Goal: Information Seeking & Learning: Learn about a topic

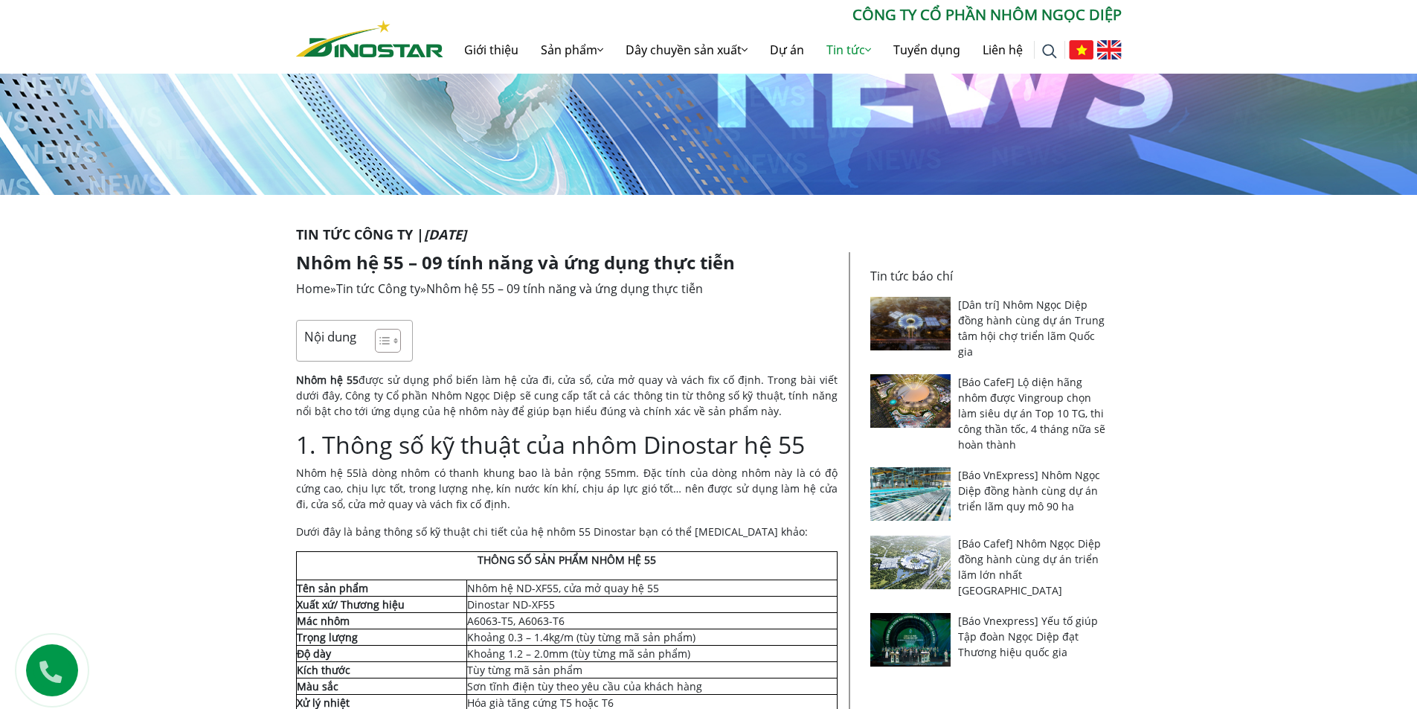
scroll to position [298, 0]
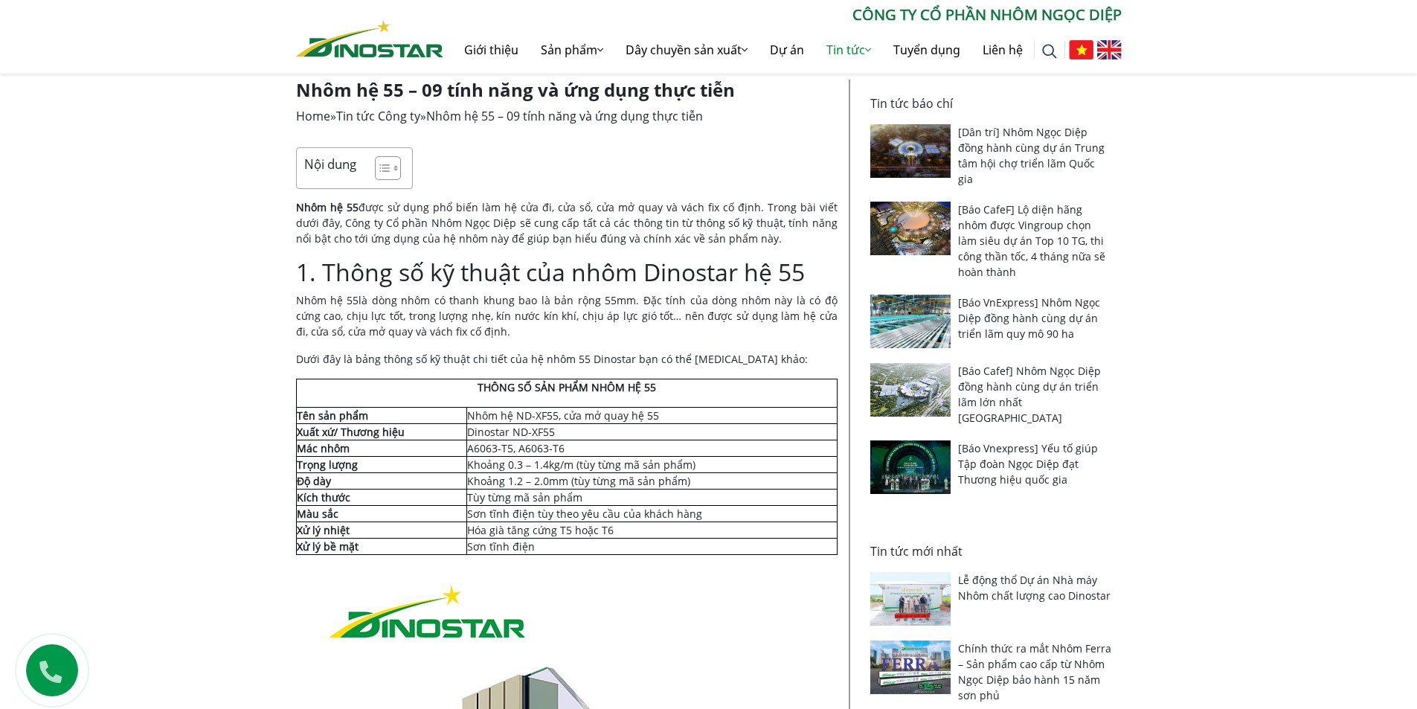
click at [644, 409] on td "Nhôm hệ ND-XF55, cửa mở quay hệ 55" at bounding box center [651, 416] width 370 height 16
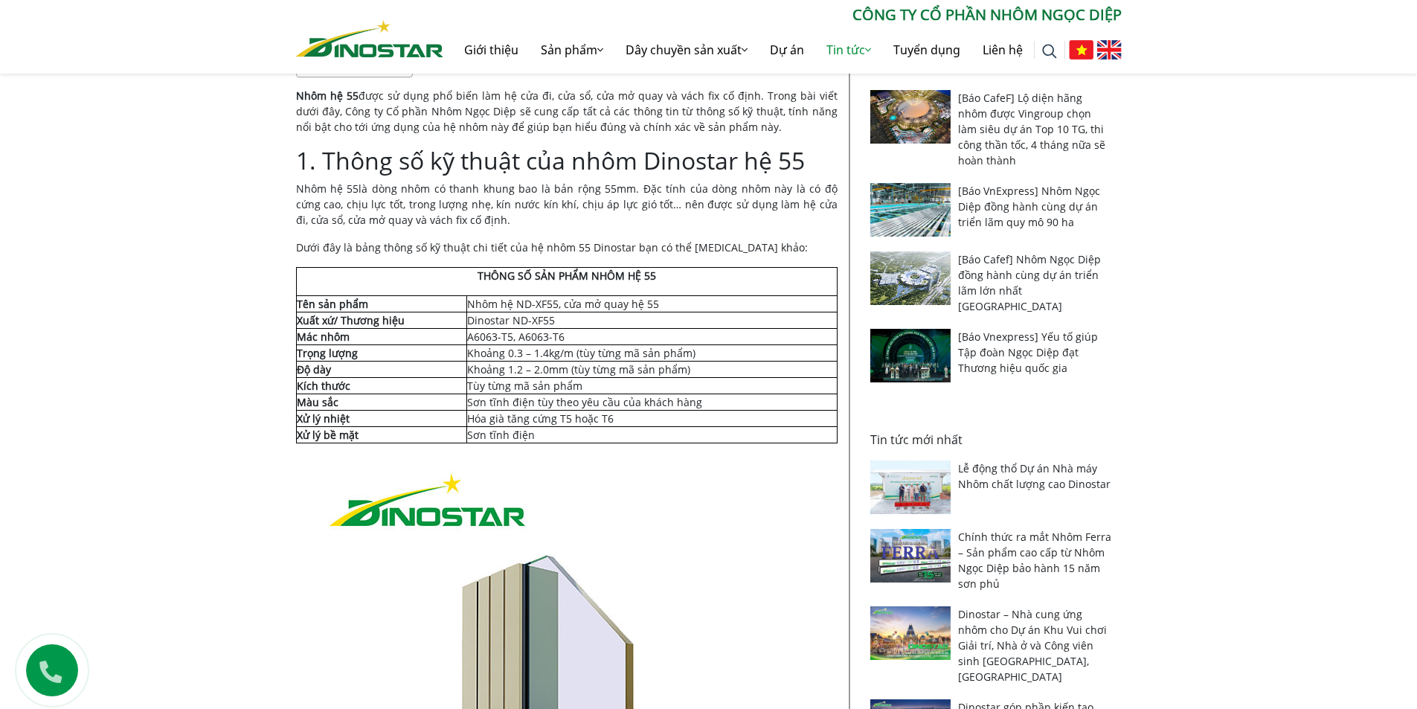
scroll to position [446, 0]
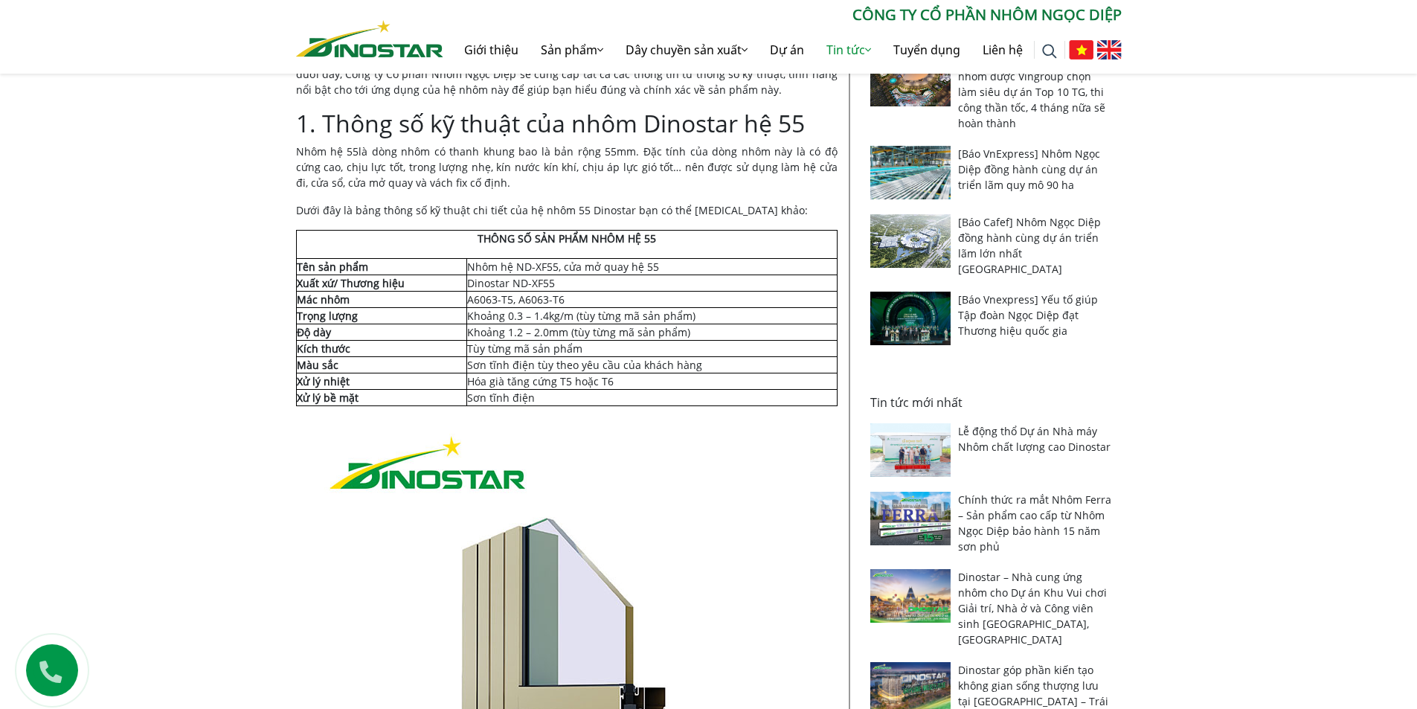
click at [640, 398] on td "Sơn tĩnh điện" at bounding box center [651, 398] width 370 height 16
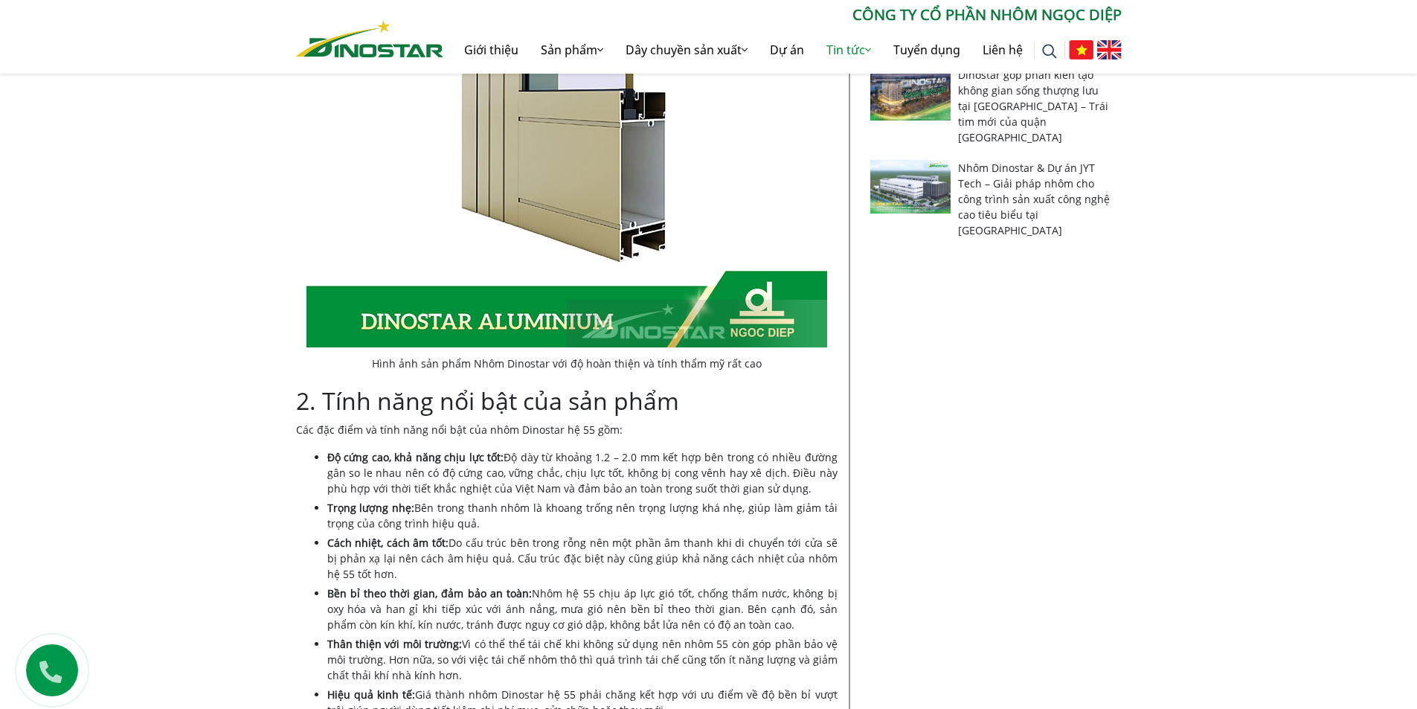
scroll to position [0, 0]
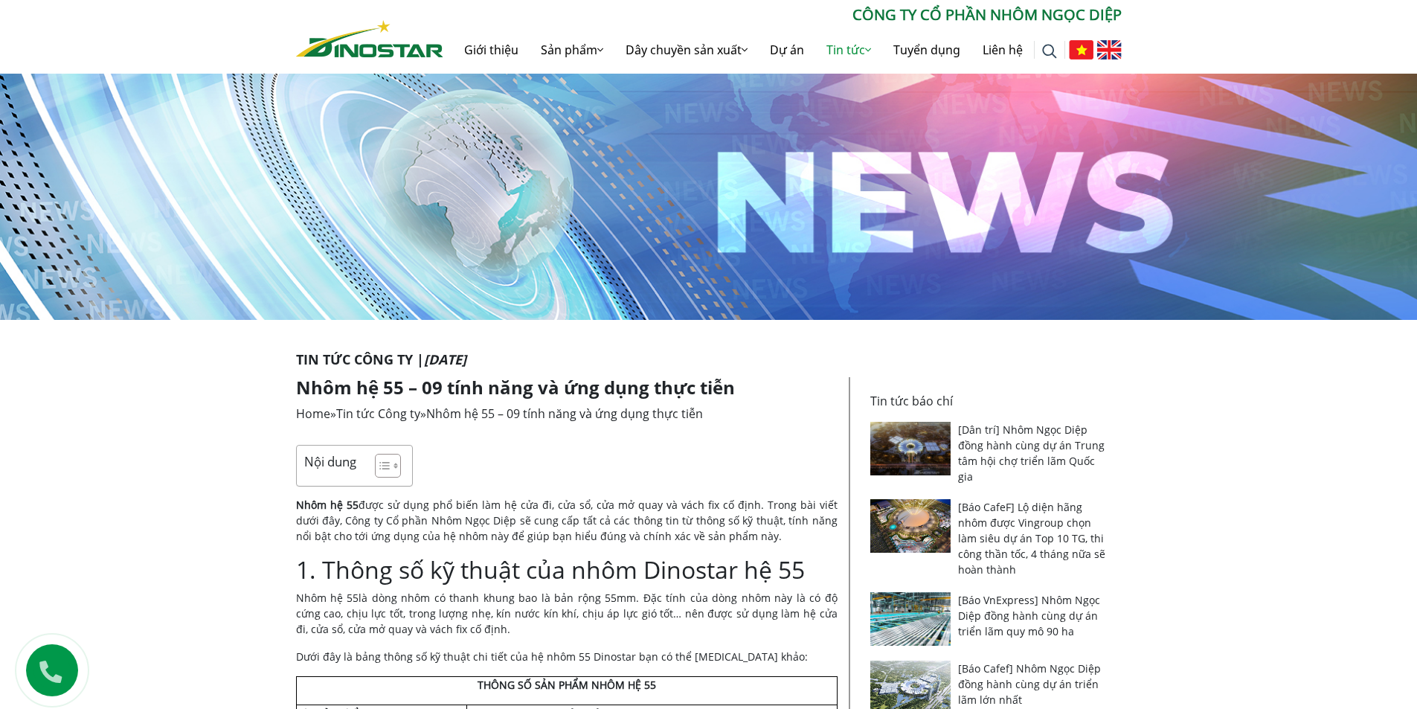
click at [385, 39] on img at bounding box center [369, 38] width 147 height 37
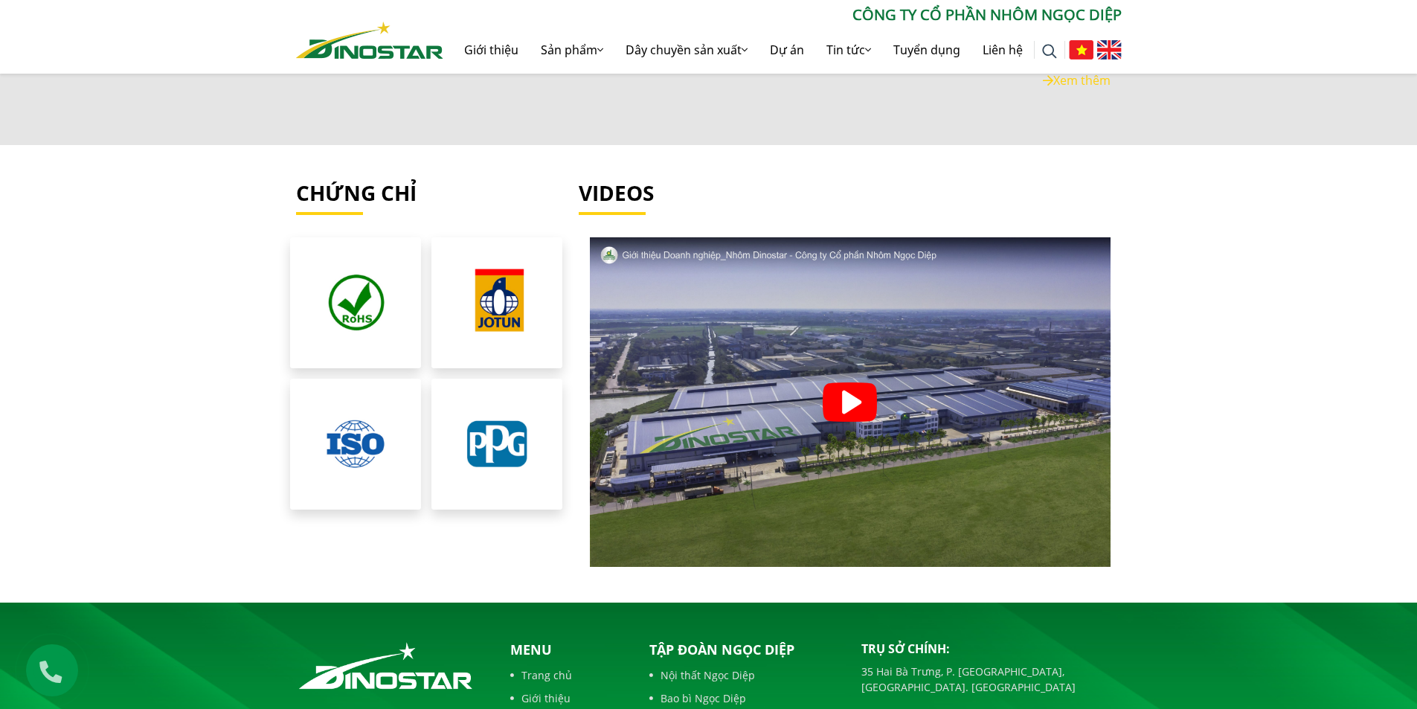
scroll to position [3369, 0]
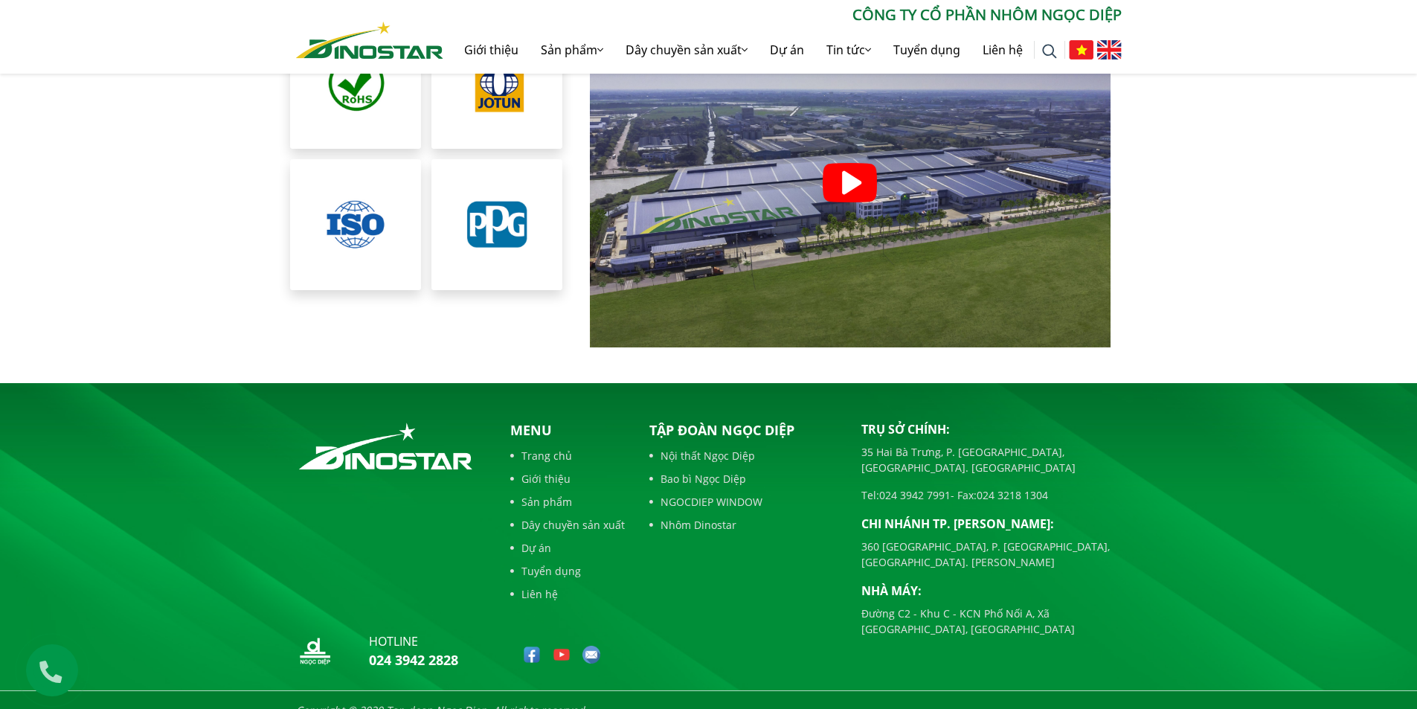
click at [703, 517] on link "Nhôm Dinostar" at bounding box center [744, 525] width 190 height 16
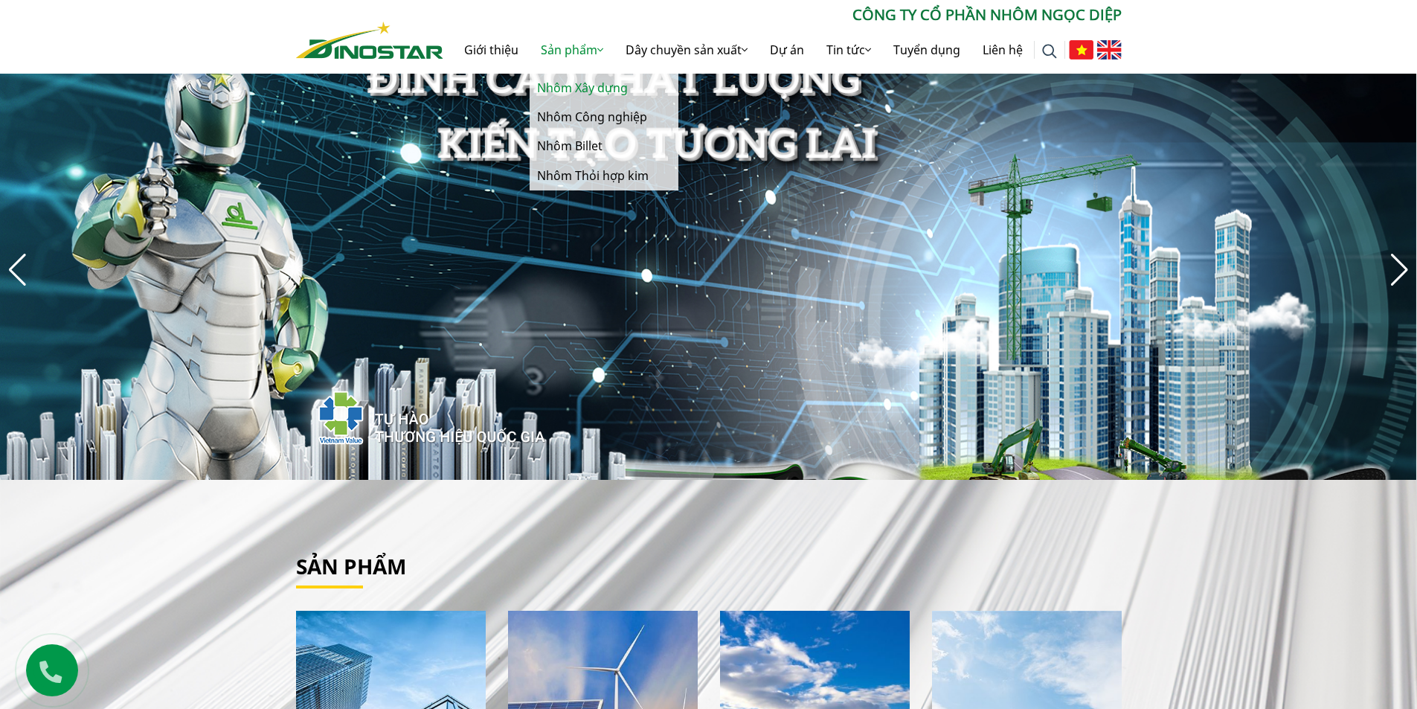
click at [563, 86] on link "Nhôm Xây dựng" at bounding box center [604, 88] width 149 height 29
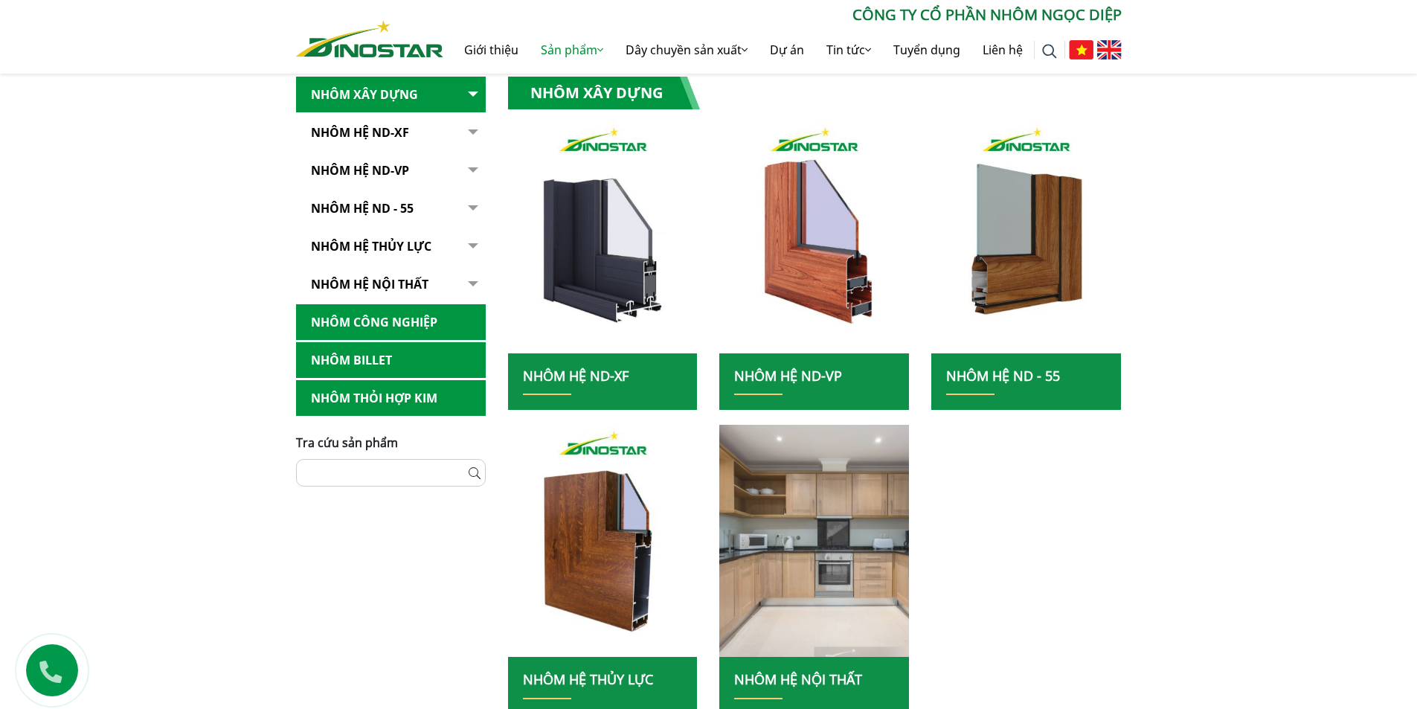
scroll to position [298, 0]
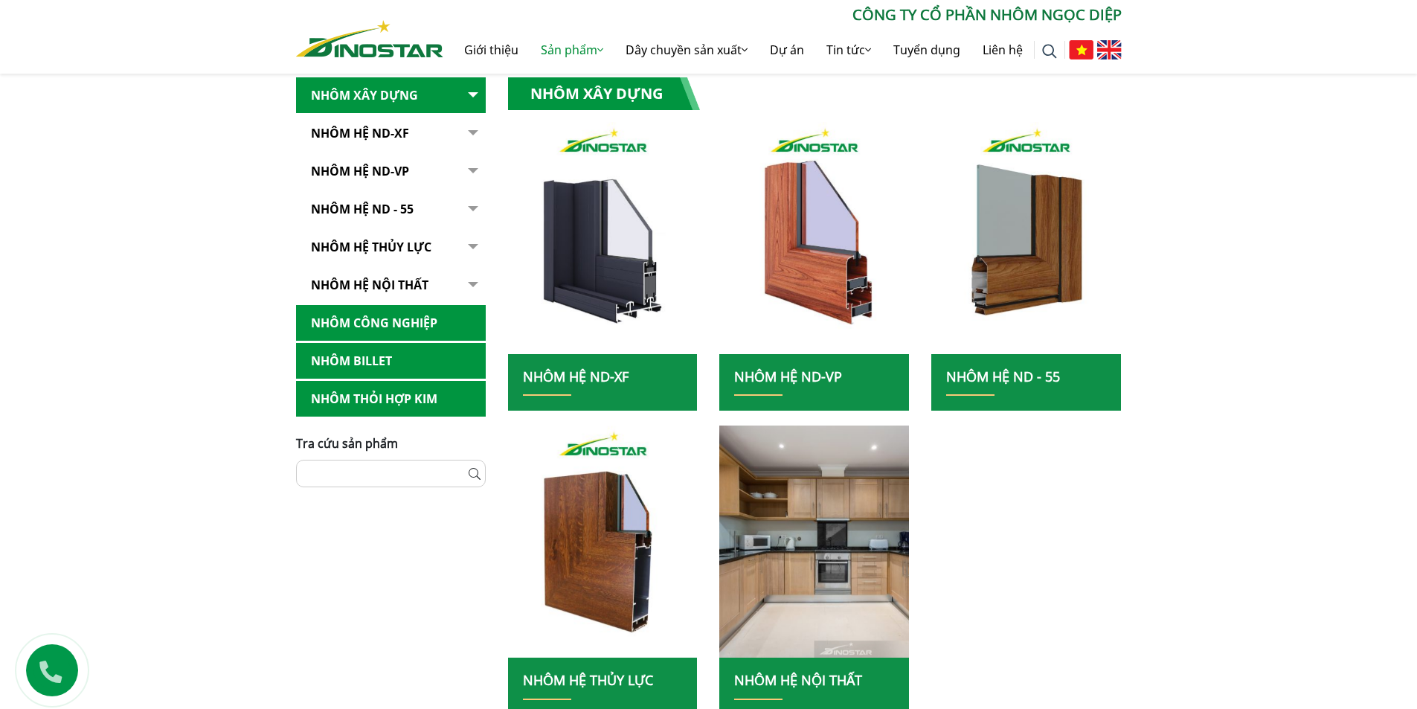
drag, startPoint x: 1027, startPoint y: 489, endPoint x: 1016, endPoint y: 492, distance: 11.5
click at [1027, 489] on div "Nhôm Hệ ND-XF" at bounding box center [815, 426] width 636 height 608
click at [126, 341] on div "Home » Sản phẩm » Nhôm Xây dựng Nhôm Xây dựng Nhôm Hệ ND-XF Hệ ND - XF55 Hệ ND …" at bounding box center [708, 387] width 1417 height 730
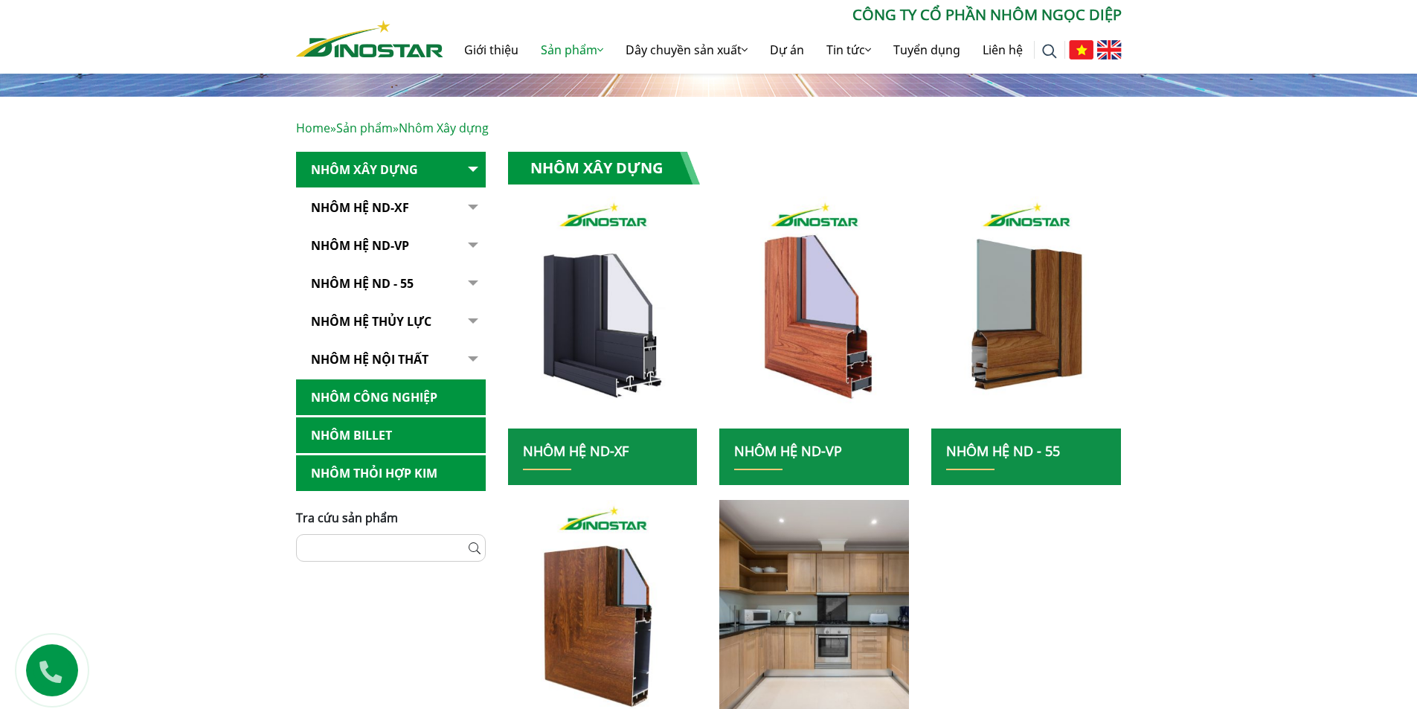
click at [471, 207] on button "button" at bounding box center [471, 208] width 30 height 36
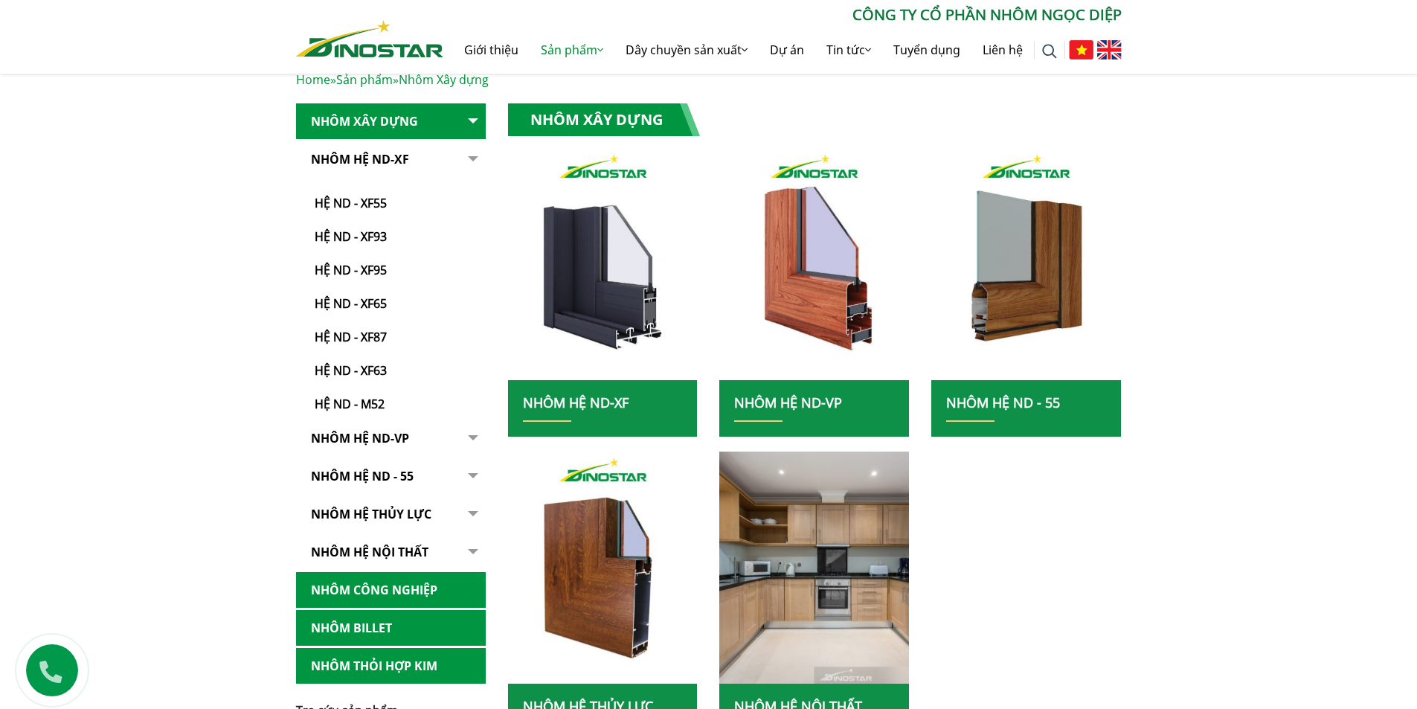
scroll to position [298, 0]
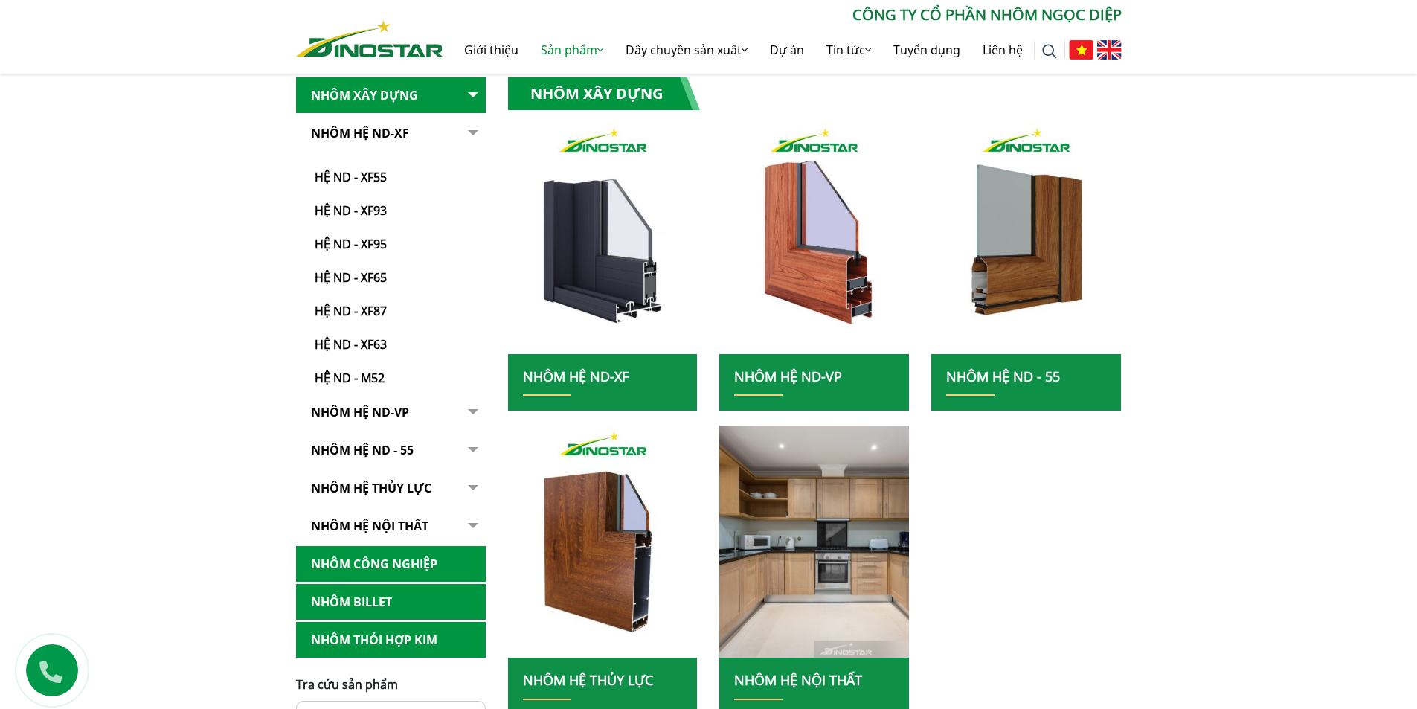
click at [219, 319] on div "Home » Sản phẩm » Nhôm Xây dựng Nhôm Xây dựng Nhôm Hệ ND-XF Hệ ND - XF55 Hệ ND …" at bounding box center [708, 387] width 1417 height 730
click at [463, 129] on button "button" at bounding box center [471, 250] width 30 height 271
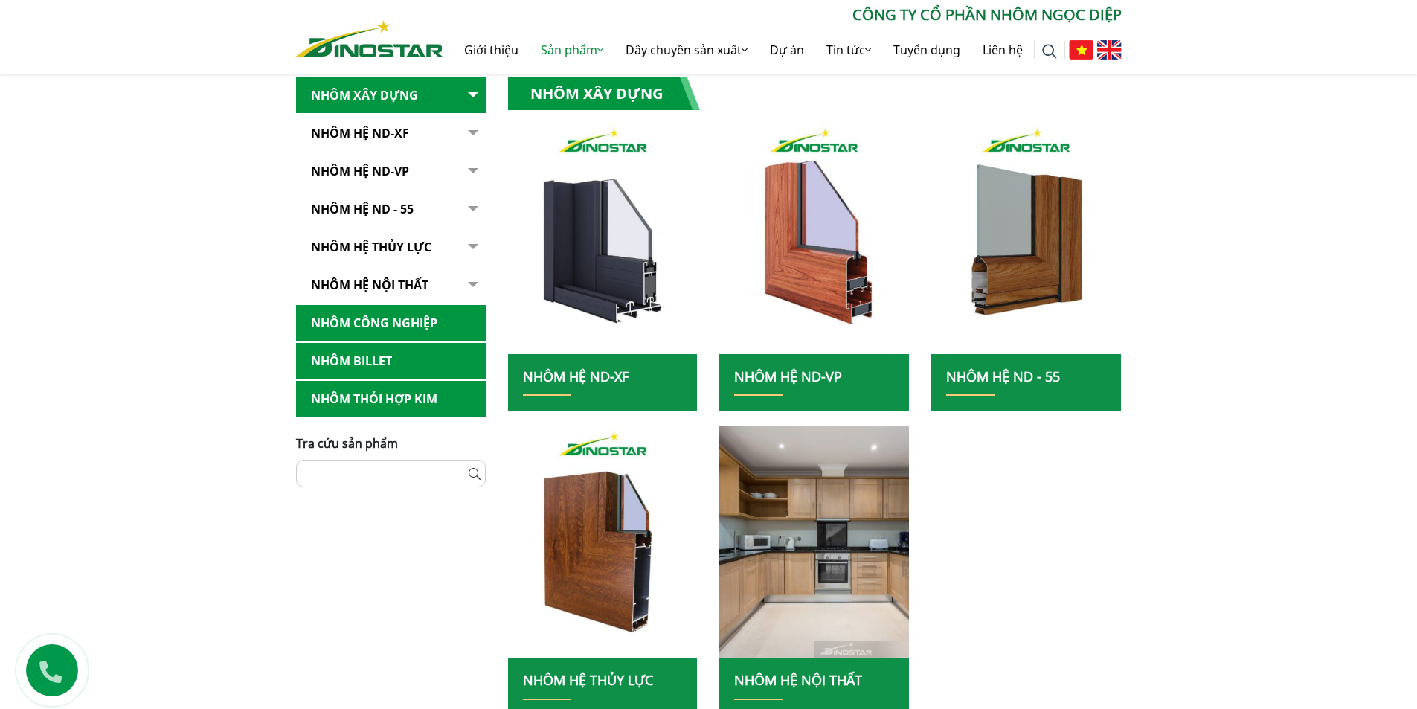
click at [456, 129] on button "button" at bounding box center [471, 133] width 30 height 36
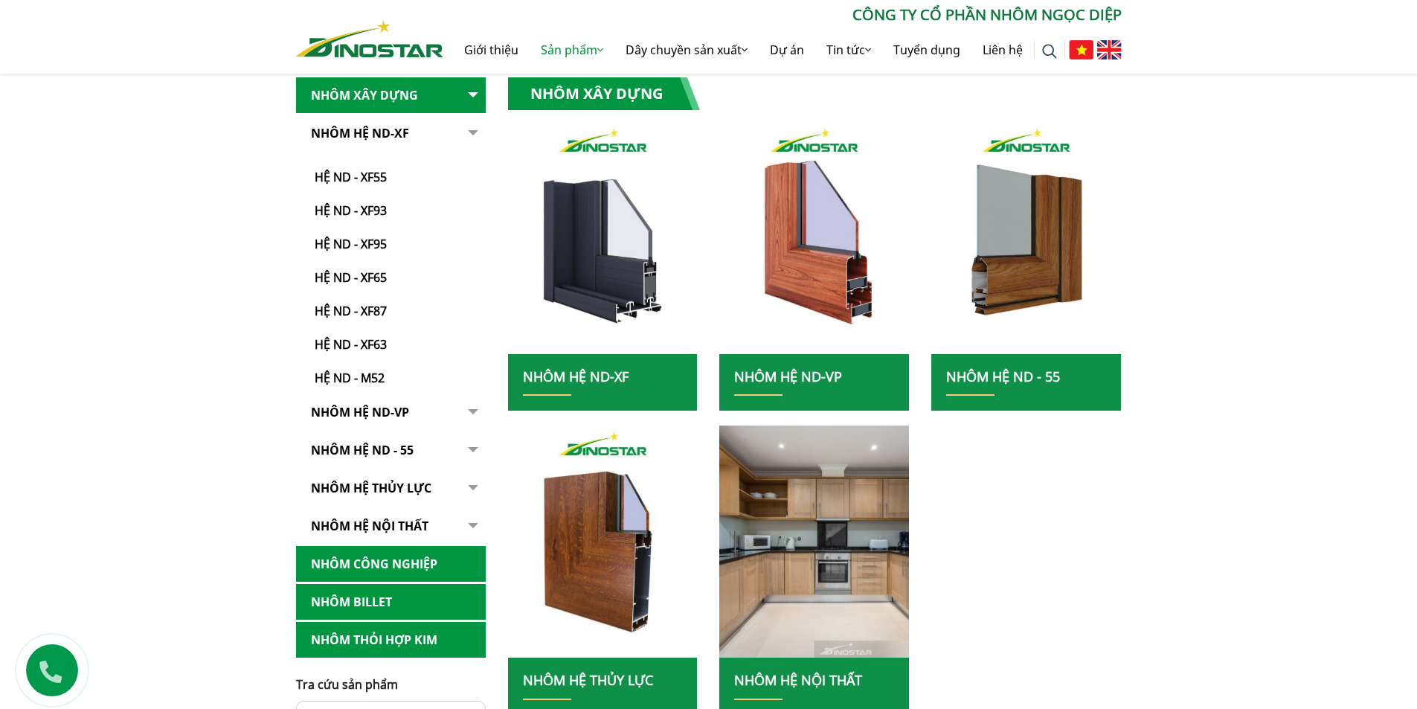
click at [185, 325] on div "Home » Sản phẩm » Nhôm Xây dựng Nhôm Xây dựng Nhôm Hệ ND-XF Hệ ND - XF55 Hệ ND …" at bounding box center [708, 387] width 1417 height 730
click at [469, 132] on button "button" at bounding box center [471, 250] width 30 height 271
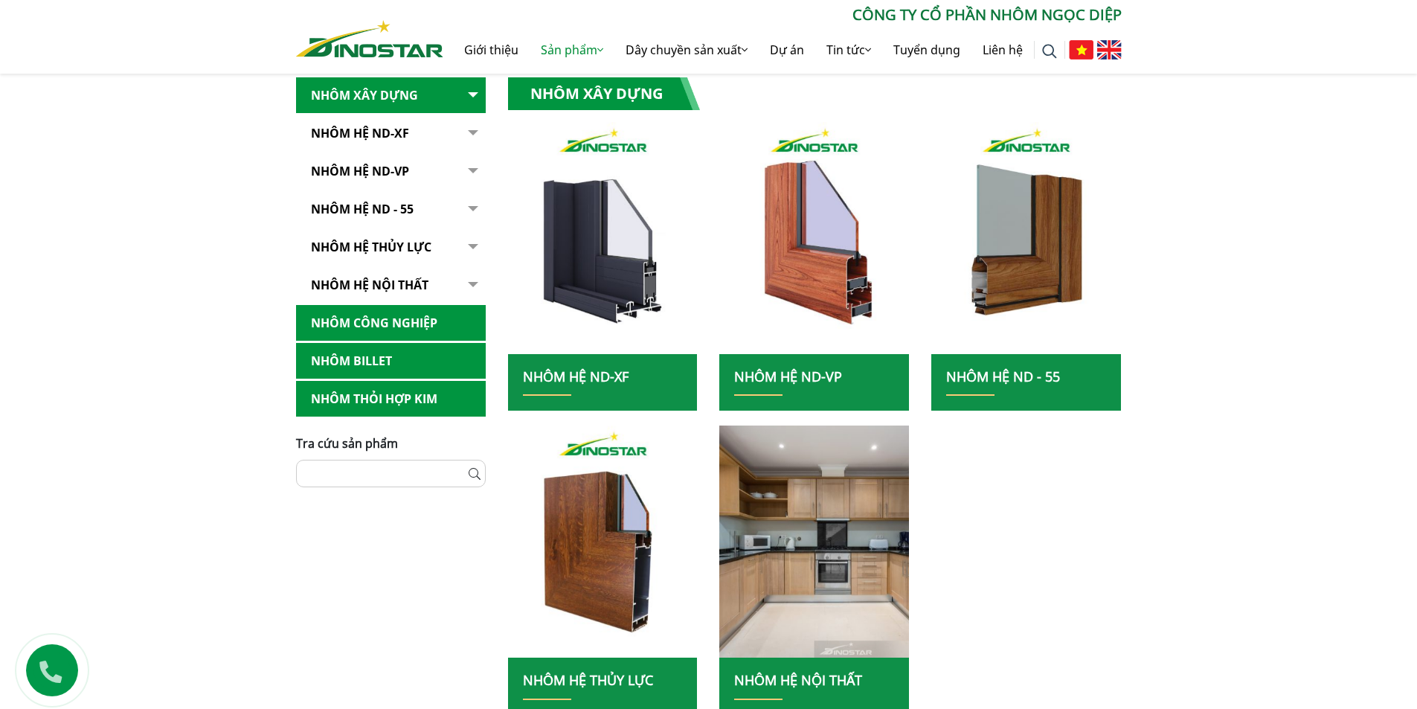
click at [152, 379] on div "Home » Sản phẩm » Nhôm Xây dựng Nhôm Xây dựng Nhôm Hệ ND-XF Hệ ND - XF55 Hệ ND …" at bounding box center [708, 387] width 1417 height 730
click at [152, 338] on div "Home » Sản phẩm » Nhôm Xây dựng Nhôm Xây dựng Nhôm Hệ ND-XF Hệ ND - XF55 Hệ ND …" at bounding box center [708, 387] width 1417 height 730
click at [178, 318] on div "Home » Sản phẩm » Nhôm Xây dựng Nhôm Xây dựng Nhôm Hệ ND-XF Hệ ND - XF55 Hệ ND …" at bounding box center [708, 387] width 1417 height 730
click at [179, 312] on div "Home » Sản phẩm » Nhôm Xây dựng Nhôm Xây dựng Nhôm Hệ ND-XF Hệ ND - XF55 Hệ ND …" at bounding box center [708, 387] width 1417 height 730
click at [142, 303] on div "Home » Sản phẩm » Nhôm Xây dựng Nhôm Xây dựng Nhôm Hệ ND-XF Hệ ND - XF55 Hệ ND …" at bounding box center [708, 387] width 1417 height 730
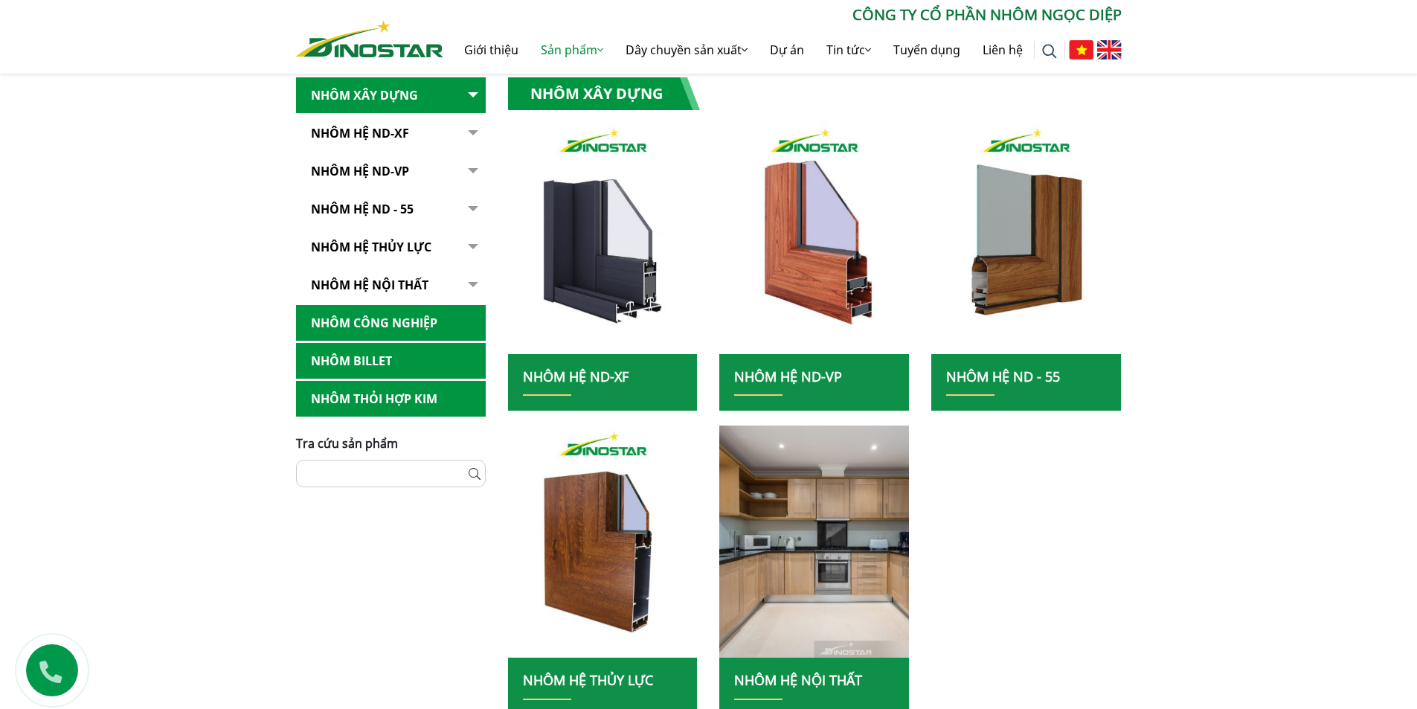
click at [142, 303] on div "Home » Sản phẩm » Nhôm Xây dựng Nhôm Xây dựng Nhôm Hệ ND-XF Hệ ND - XF55 Hệ ND …" at bounding box center [708, 387] width 1417 height 730
click at [148, 308] on div "Home » Sản phẩm » Nhôm Xây dựng Nhôm Xây dựng Nhôm Hệ ND-XF Hệ ND - XF55 Hệ ND …" at bounding box center [708, 387] width 1417 height 730
click at [158, 315] on div "Home » Sản phẩm » Nhôm Xây dựng Nhôm Xây dựng Nhôm Hệ ND-XF Hệ ND - XF55 Hệ ND …" at bounding box center [708, 387] width 1417 height 730
click at [139, 289] on div "Home » Sản phẩm » Nhôm Xây dựng Nhôm Xây dựng Nhôm Hệ ND-XF Hệ ND - XF55 Hệ ND …" at bounding box center [708, 387] width 1417 height 730
click at [108, 339] on div "Home » Sản phẩm » Nhôm Xây dựng Nhôm Xây dựng Nhôm Hệ ND-XF Hệ ND - XF55 Hệ ND …" at bounding box center [708, 387] width 1417 height 730
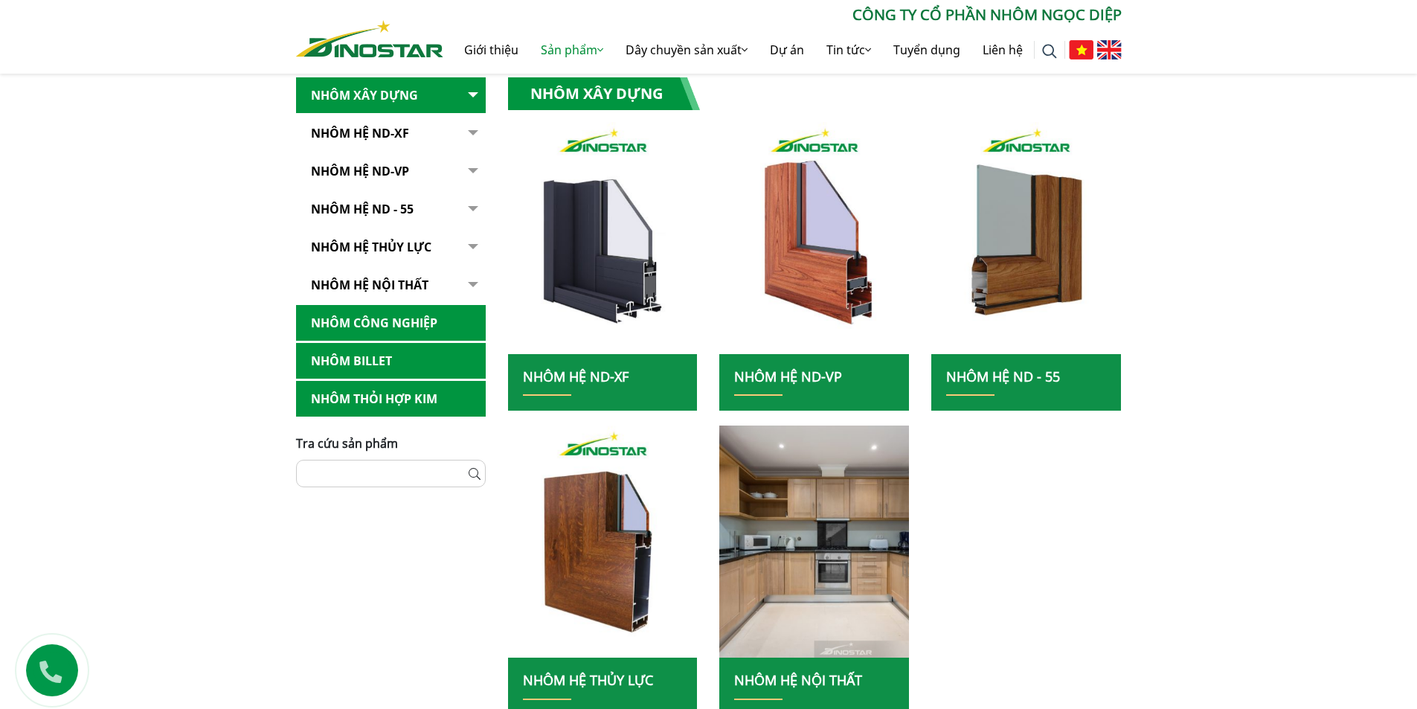
click at [1242, 393] on div "Home » Sản phẩm » Nhôm Xây dựng Nhôm Xây dựng Nhôm Hệ ND-XF Hệ ND - XF55 Hệ ND …" at bounding box center [708, 387] width 1417 height 730
click at [189, 309] on div "Home » Sản phẩm » Nhôm Xây dựng Nhôm Xây dựng Nhôm Hệ ND-XF Hệ ND - XF55 Hệ ND …" at bounding box center [708, 387] width 1417 height 730
click at [1242, 268] on div "Home » Sản phẩm » Nhôm Xây dựng Nhôm Xây dựng Nhôm Hệ ND-XF Hệ ND - XF55 Hệ ND …" at bounding box center [708, 387] width 1417 height 730
drag, startPoint x: 466, startPoint y: 131, endPoint x: 470, endPoint y: 139, distance: 9.0
click at [466, 132] on button "button" at bounding box center [471, 133] width 30 height 36
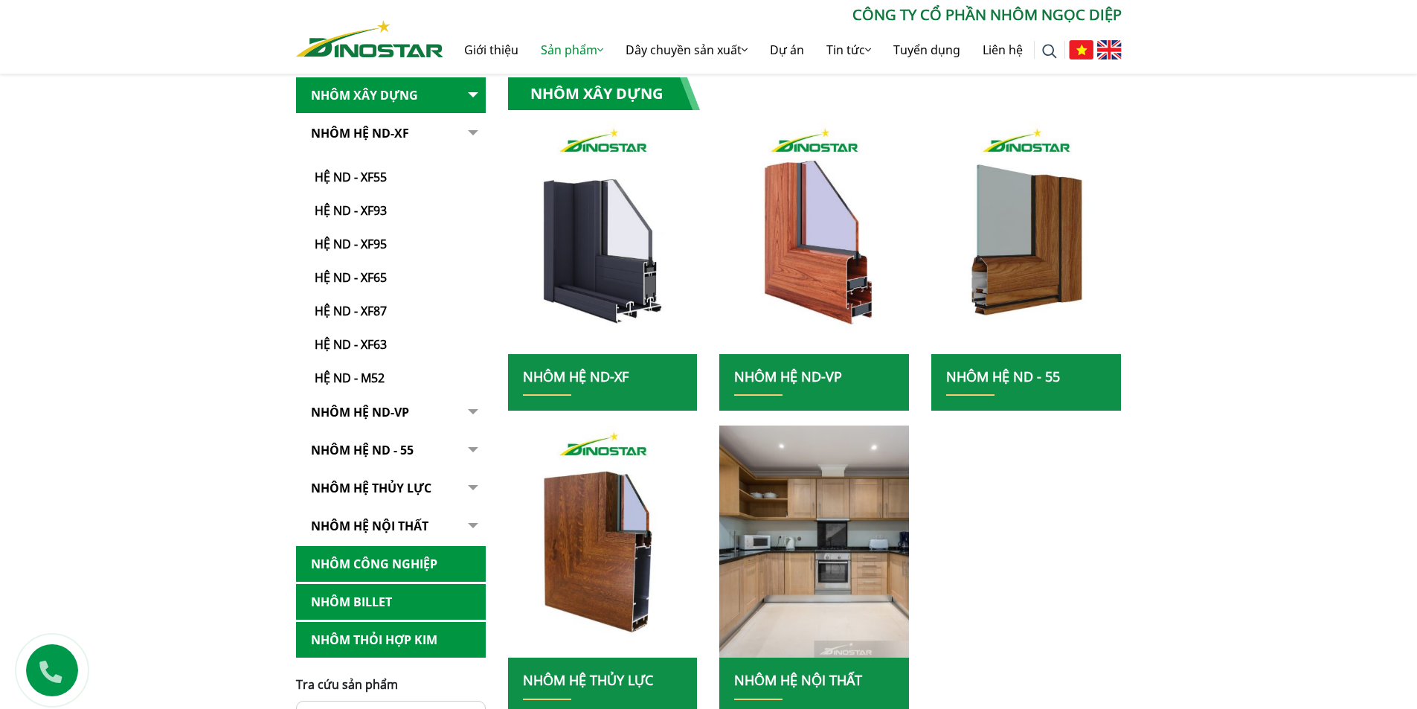
click at [1270, 402] on div "Home » Sản phẩm » Nhôm Xây dựng Nhôm Xây dựng Nhôm Hệ ND-XF Hệ ND - XF55 Hệ ND …" at bounding box center [708, 387] width 1417 height 730
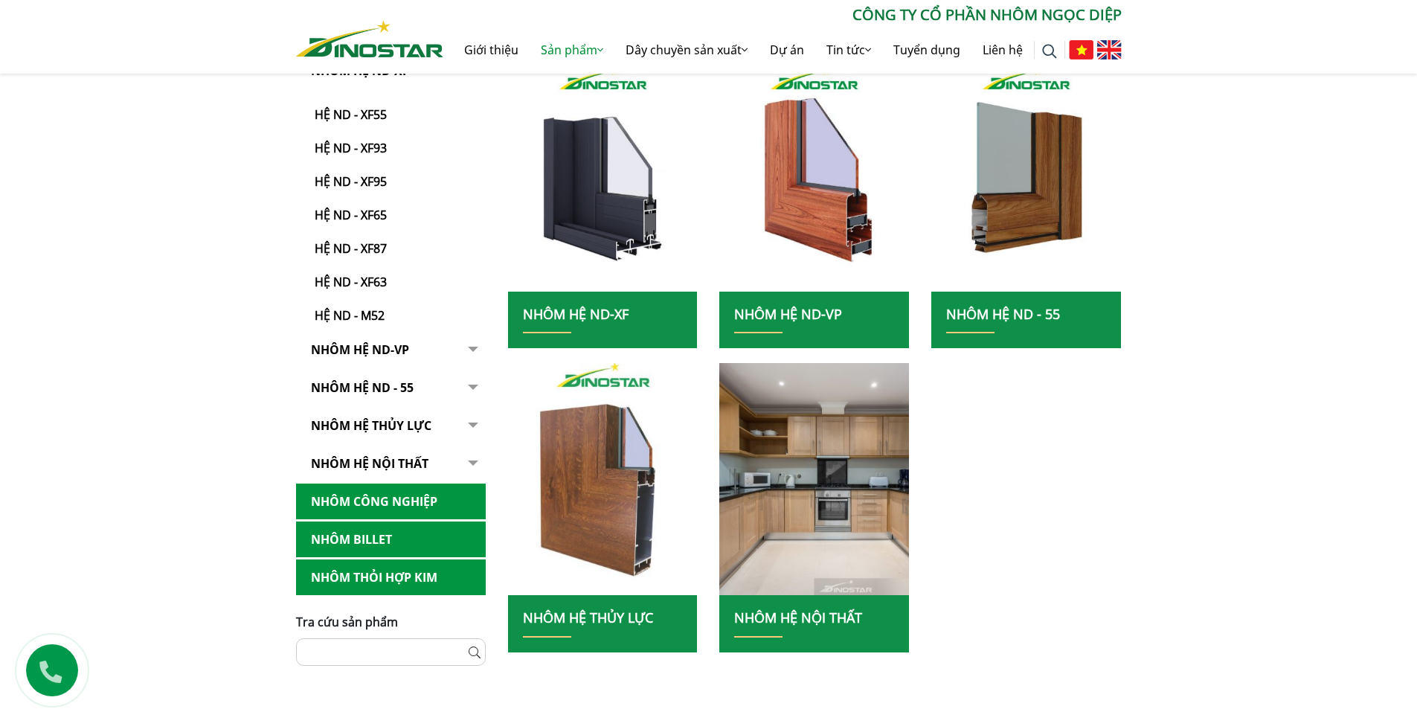
scroll to position [446, 0]
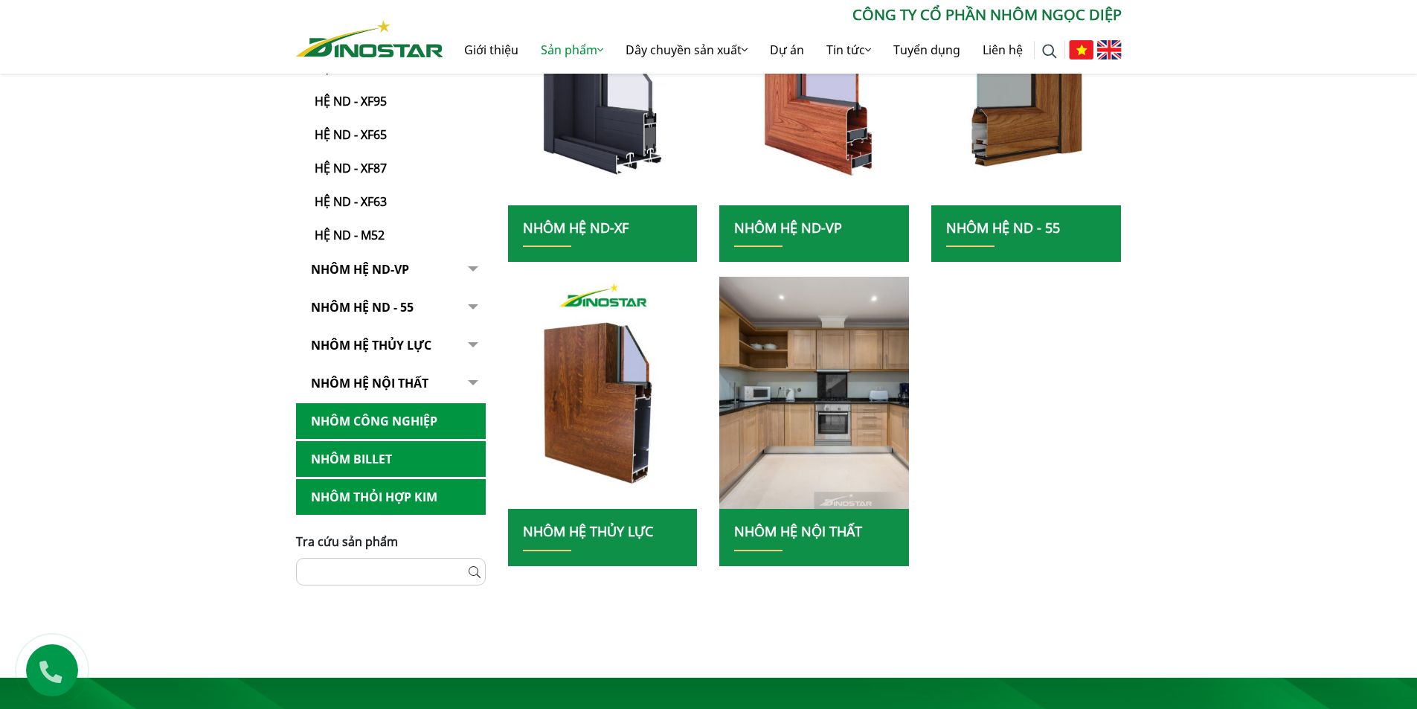
click at [440, 266] on link "Nhôm Hệ ND-VP" at bounding box center [391, 269] width 190 height 36
click at [469, 244] on button "button" at bounding box center [471, 107] width 30 height 271
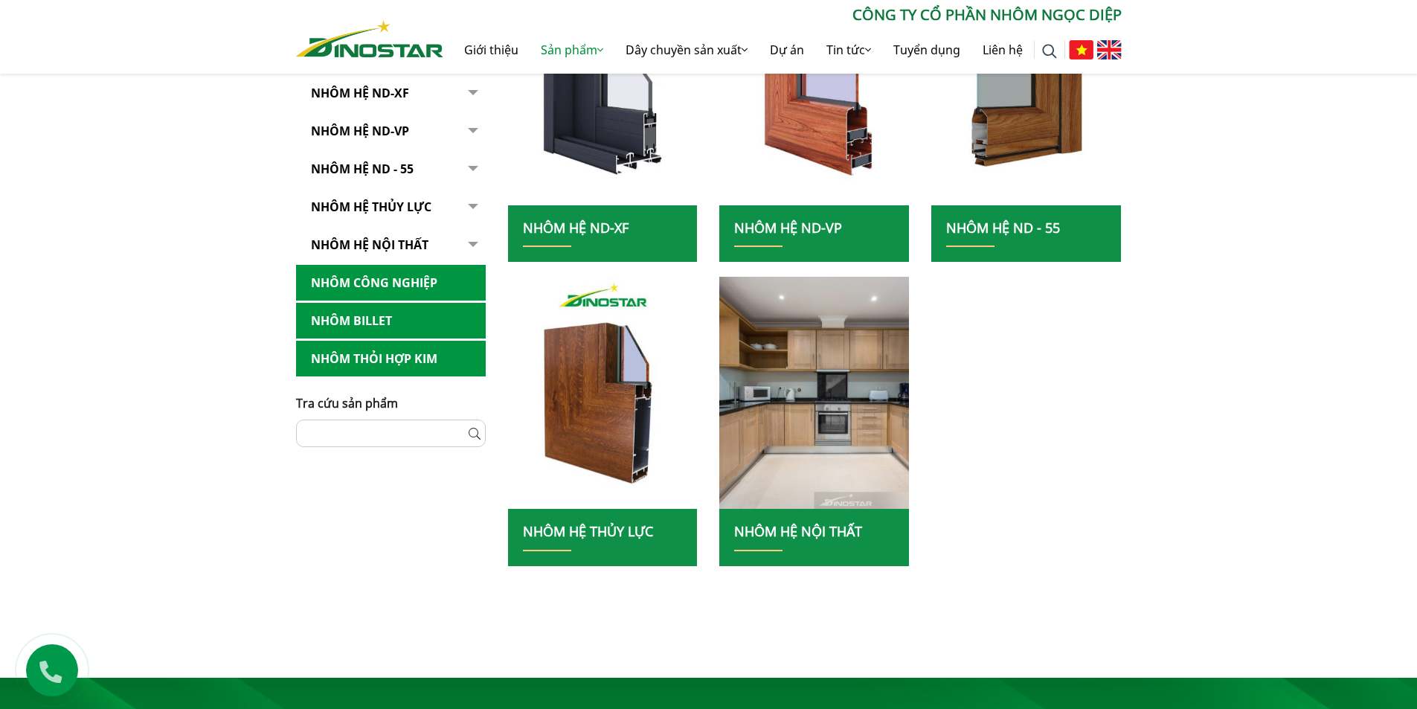
click at [471, 112] on button "button" at bounding box center [471, 93] width 30 height 36
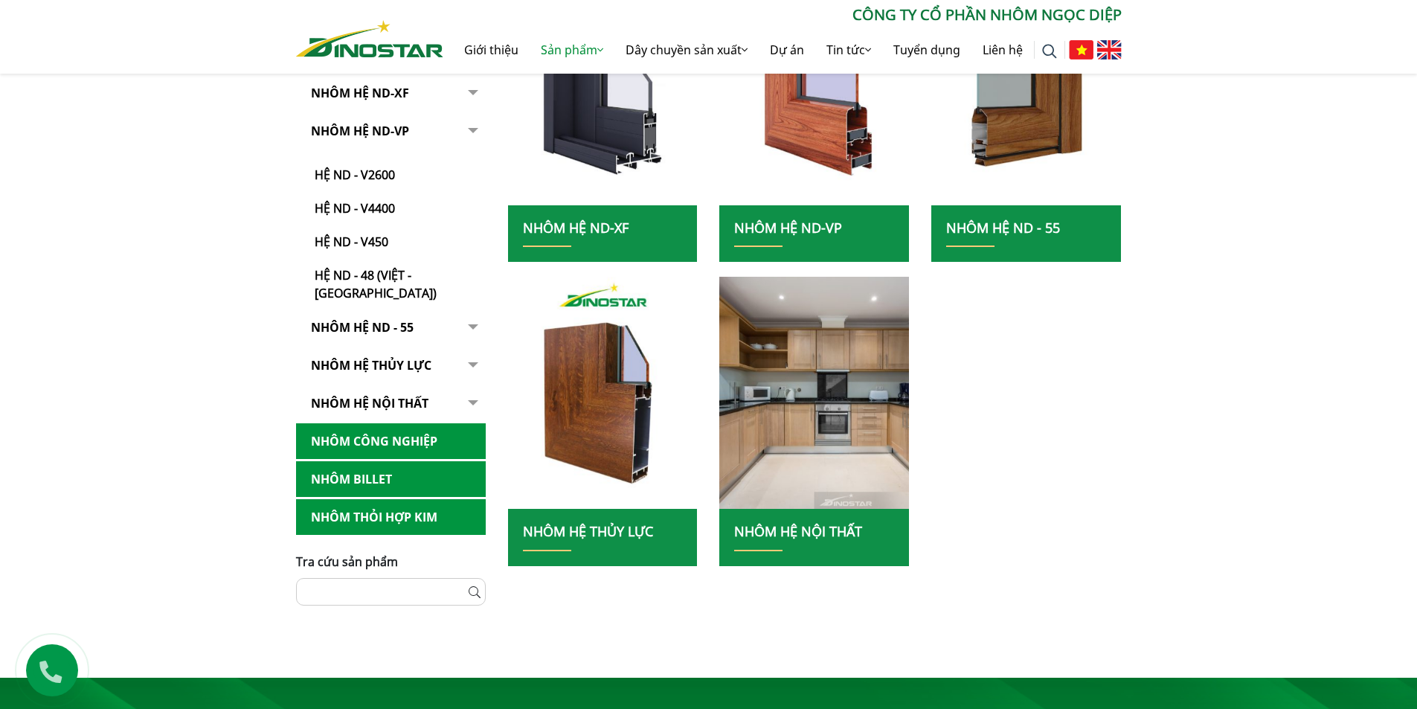
click at [469, 112] on button "button" at bounding box center [471, 93] width 30 height 36
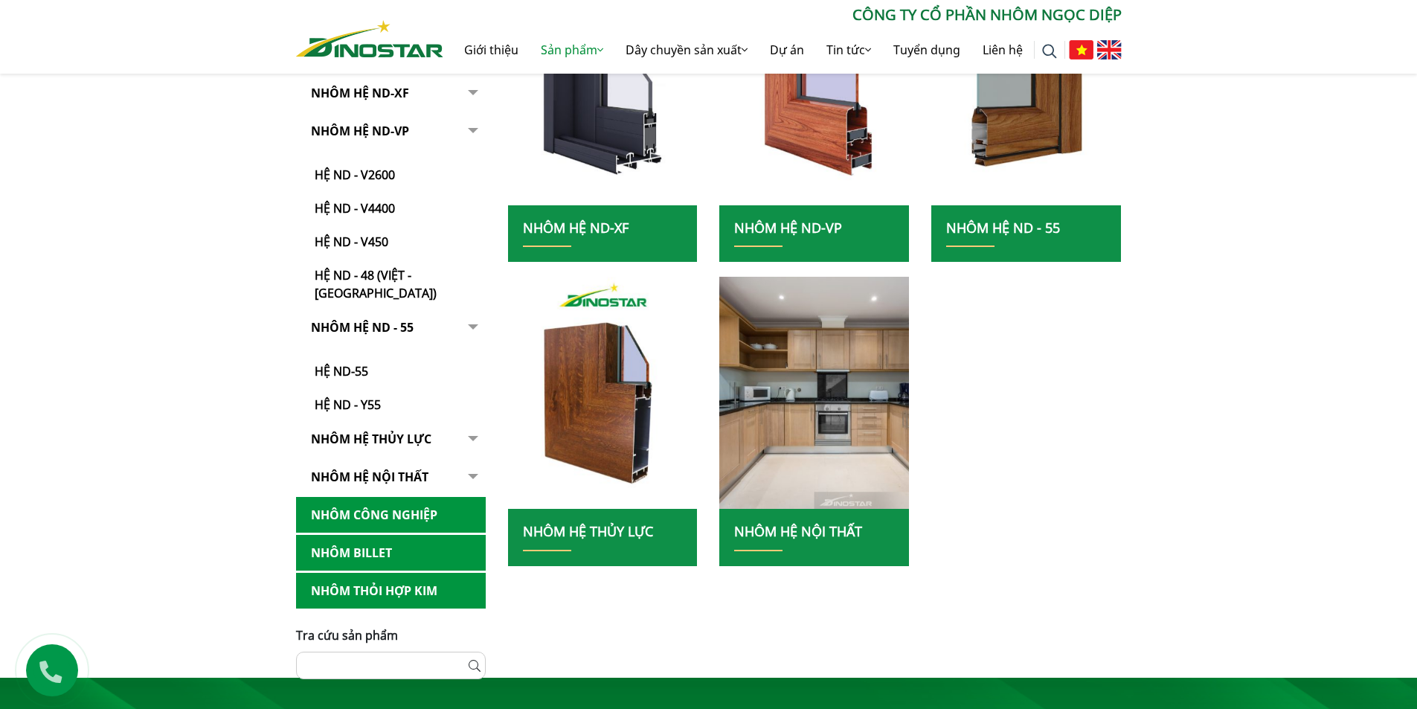
click at [472, 112] on button "button" at bounding box center [471, 93] width 30 height 36
click at [160, 409] on div "Home » Sản phẩm » Nhôm Xây dựng Nhôm Xây dựng Nhôm Hệ ND-XF Hệ ND - XF55 Hệ ND …" at bounding box center [708, 239] width 1417 height 730
click at [144, 318] on div "Home » Sản phẩm » Nhôm Xây dựng Nhôm Xây dựng Nhôm Hệ ND-XF Hệ ND - XF55 Hệ ND …" at bounding box center [708, 239] width 1417 height 730
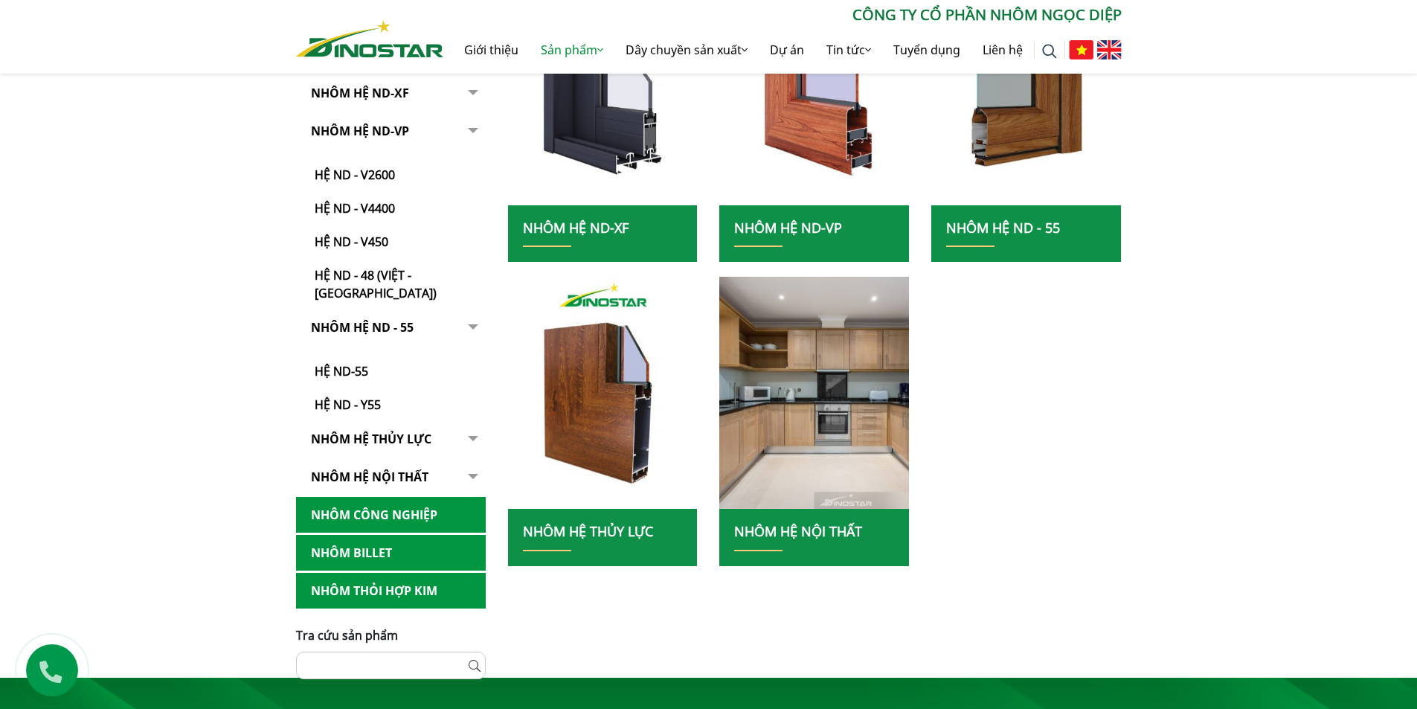
click at [141, 262] on div "Home » Sản phẩm » Nhôm Xây dựng Nhôm Xây dựng Nhôm Hệ ND-XF Hệ ND - XF55 Hệ ND …" at bounding box center [708, 239] width 1417 height 730
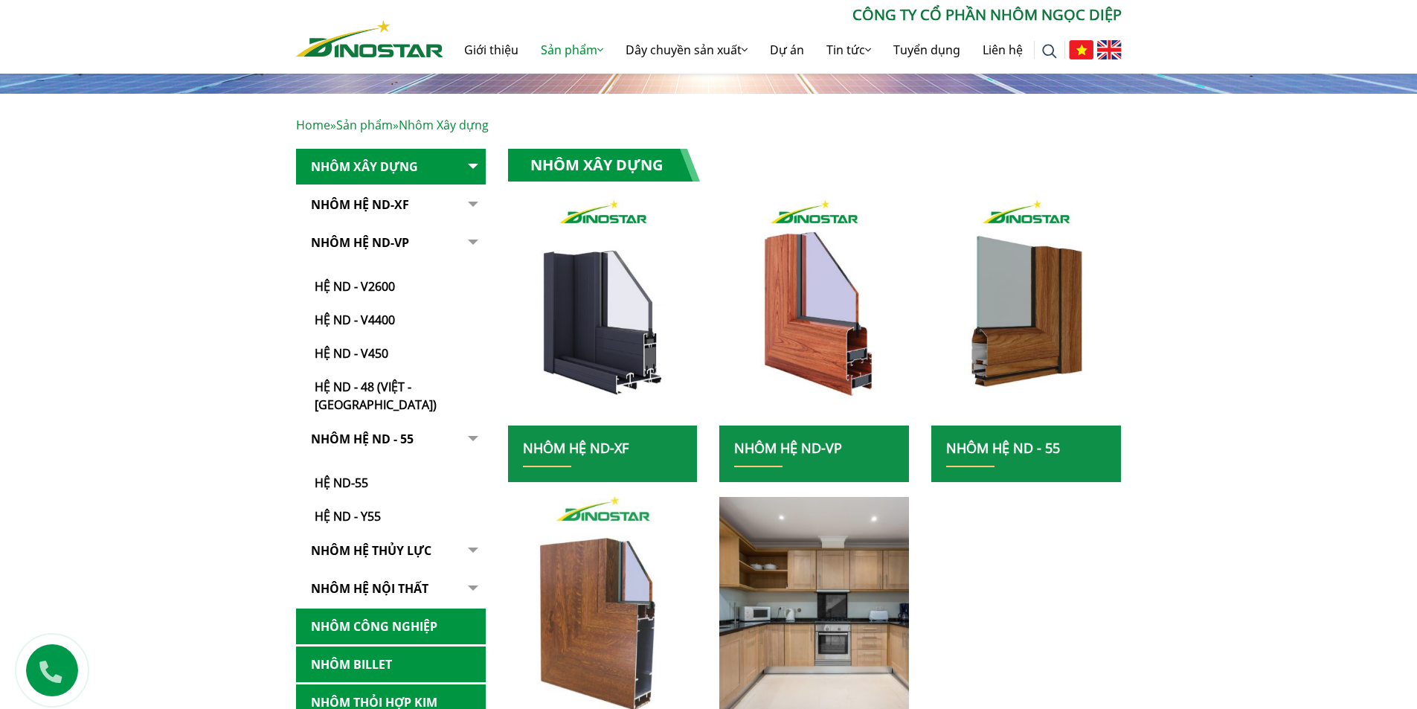
scroll to position [223, 0]
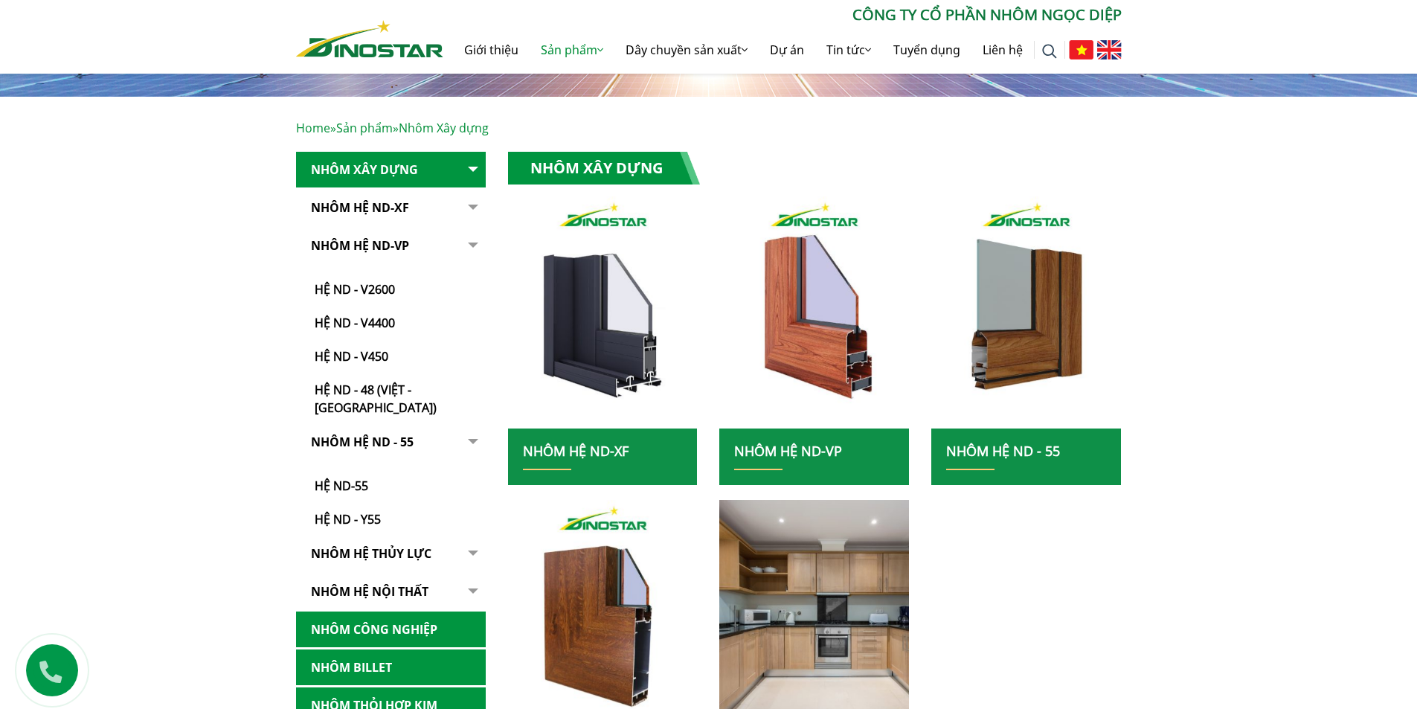
click at [1215, 377] on div "Home » Sản phẩm » Nhôm Xây dựng Nhôm Xây dựng Nhôm Hệ ND-XF Hệ ND - XF55 Hệ ND …" at bounding box center [708, 462] width 1417 height 730
click at [142, 360] on div "Home » Sản phẩm » Nhôm Xây dựng Nhôm Xây dựng Nhôm Hệ ND-XF Hệ ND - XF55 Hệ ND …" at bounding box center [708, 462] width 1417 height 730
click at [620, 446] on link "Nhôm Hệ ND-XF" at bounding box center [576, 451] width 106 height 18
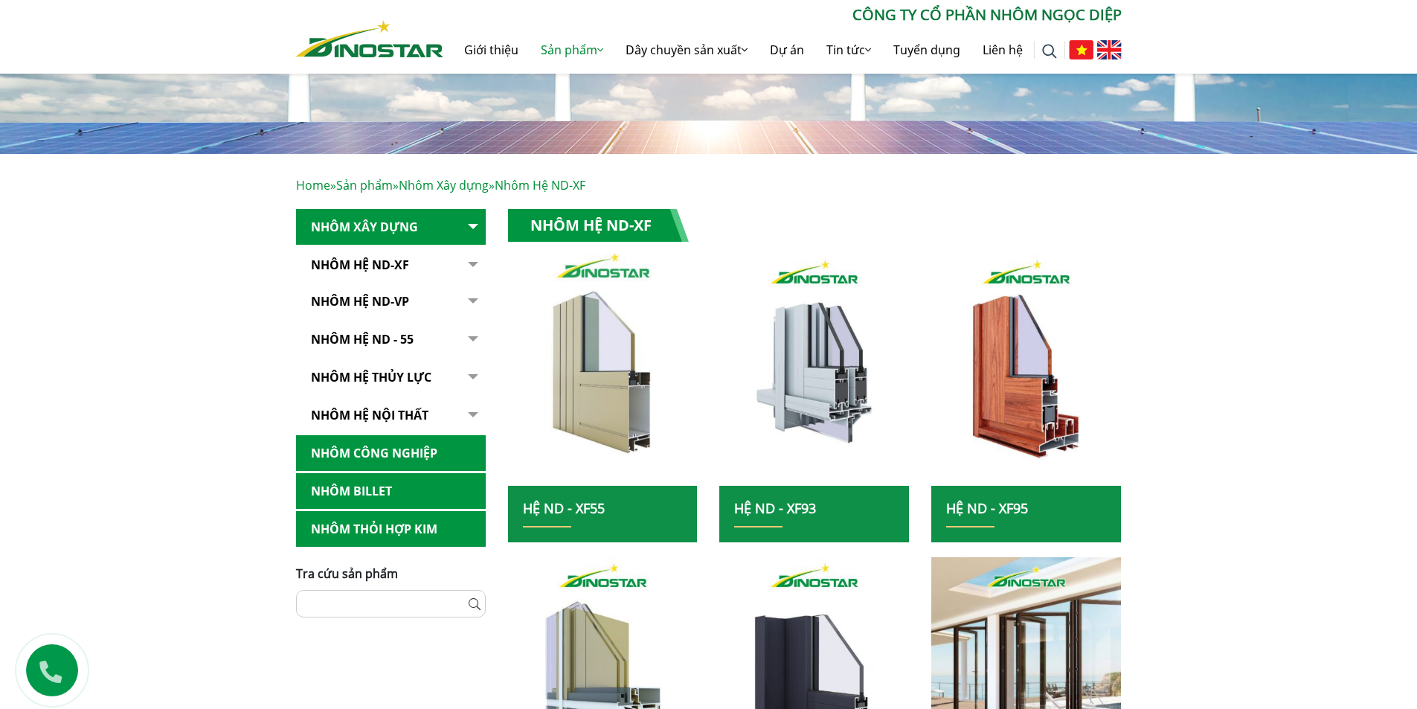
scroll to position [298, 0]
